Goal: Task Accomplishment & Management: Manage account settings

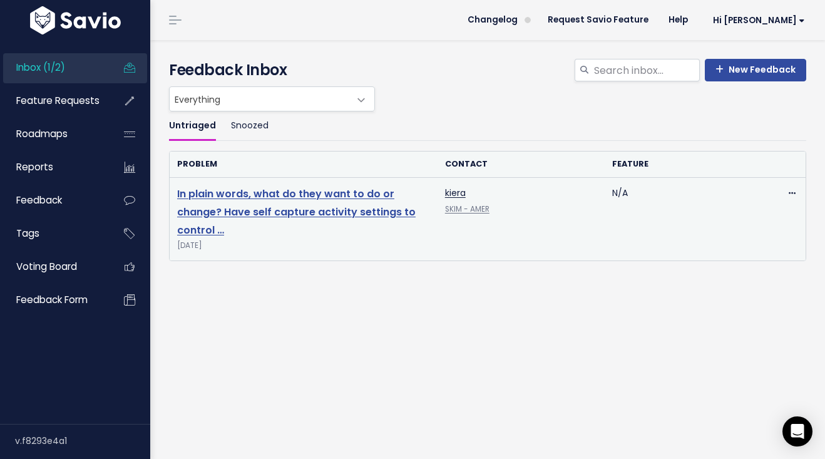
click at [210, 217] on link "In plain words, what do they want to do or change? Have self capture activity s…" at bounding box center [296, 212] width 239 height 51
